Goal: Find specific page/section: Find specific page/section

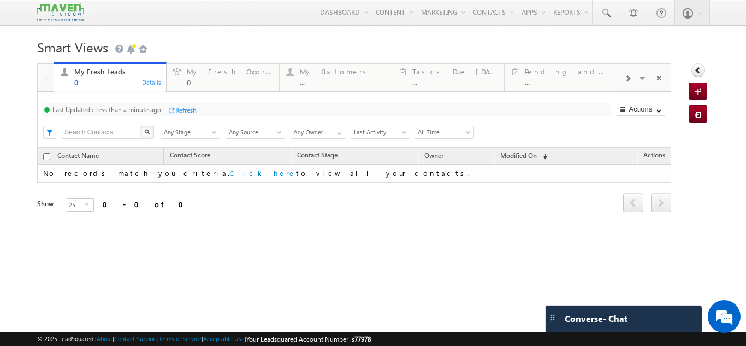
click at [179, 106] on div "Refresh" at bounding box center [185, 110] width 21 height 8
click at [228, 88] on link "My Fresh Opportunities 0 Details" at bounding box center [222, 77] width 113 height 30
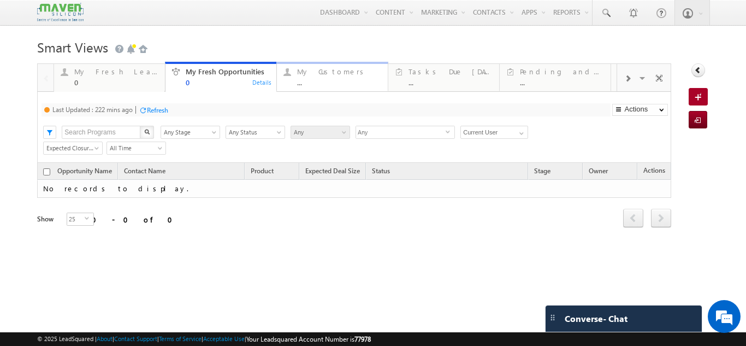
click at [320, 91] on link "My Customers ... Details" at bounding box center [332, 77] width 112 height 30
